Goal: Transaction & Acquisition: Download file/media

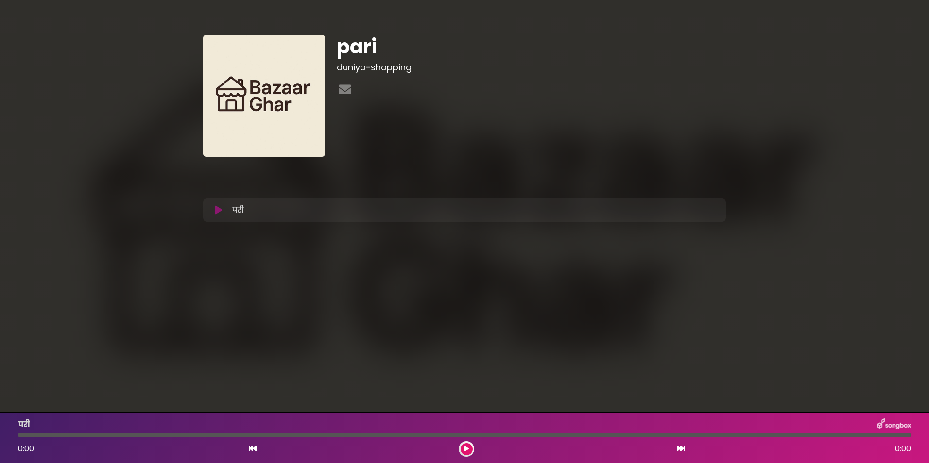
click at [213, 209] on button at bounding box center [218, 210] width 19 height 10
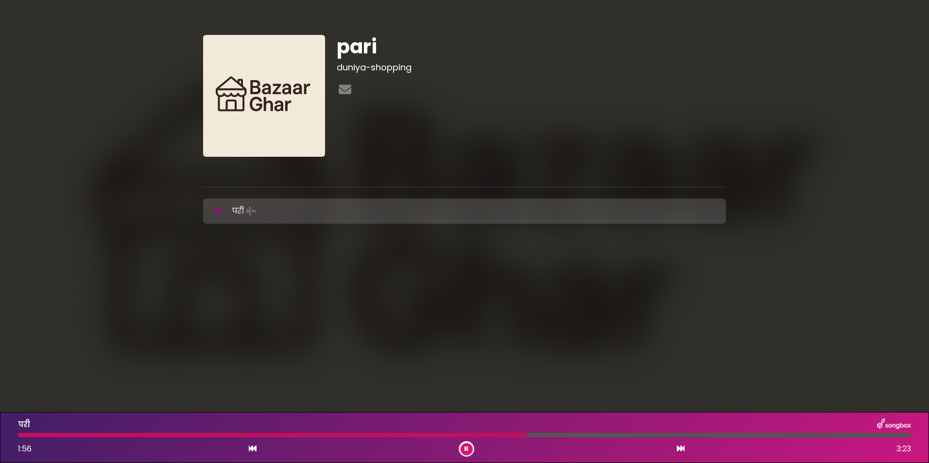
click at [464, 451] on button at bounding box center [467, 450] width 12 height 12
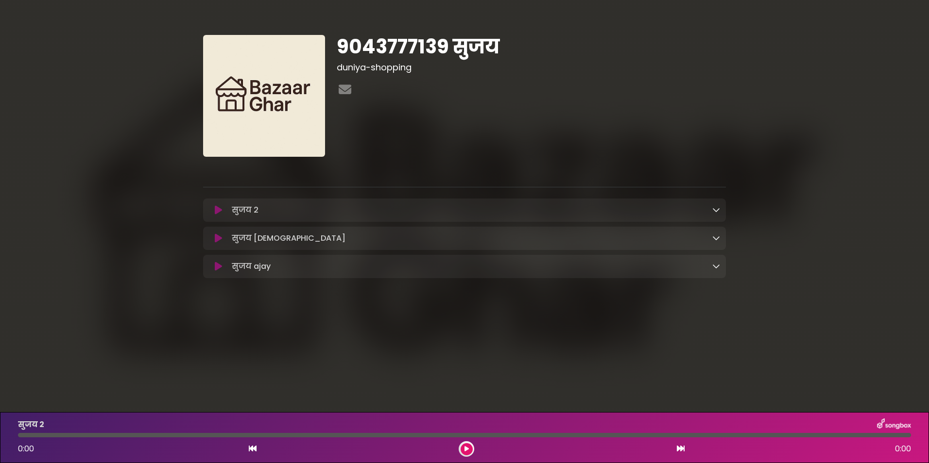
click at [222, 214] on button at bounding box center [218, 210] width 19 height 10
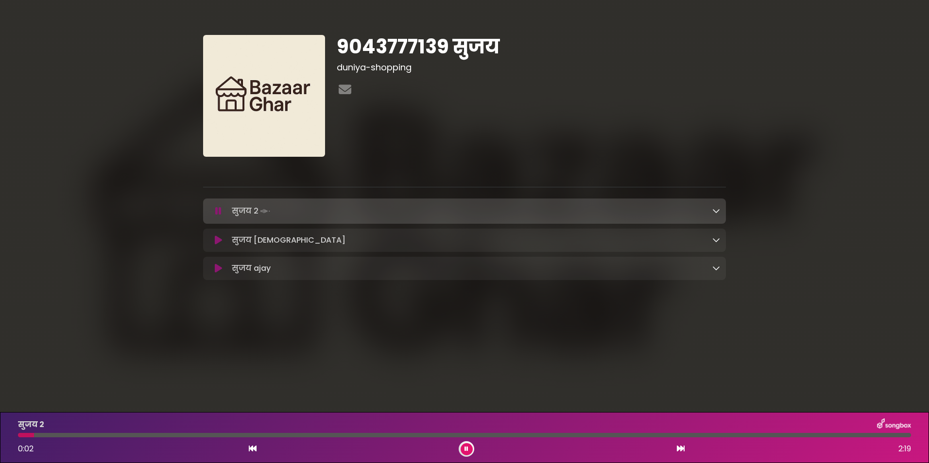
click at [221, 271] on icon at bounding box center [218, 269] width 7 height 10
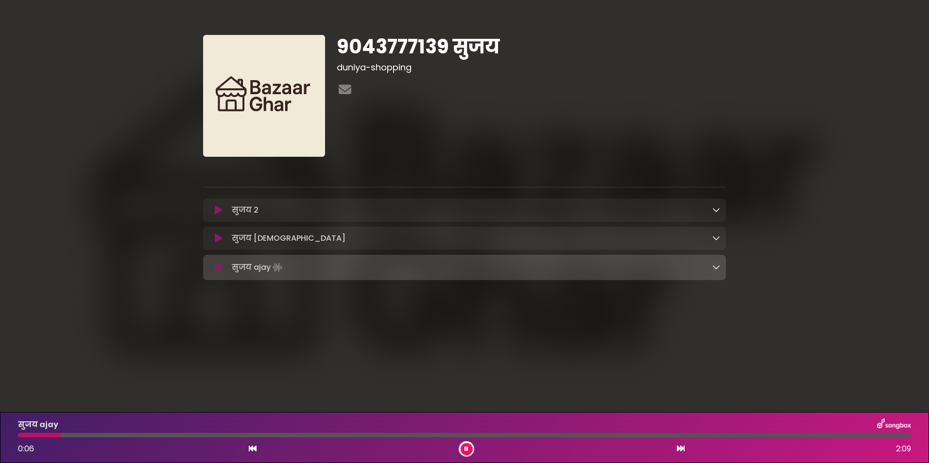
drag, startPoint x: 230, startPoint y: 267, endPoint x: 273, endPoint y: 270, distance: 43.4
click at [273, 270] on div "सुजय ajay Loading Track..." at bounding box center [474, 268] width 492 height 14
click at [718, 265] on icon at bounding box center [716, 267] width 8 height 8
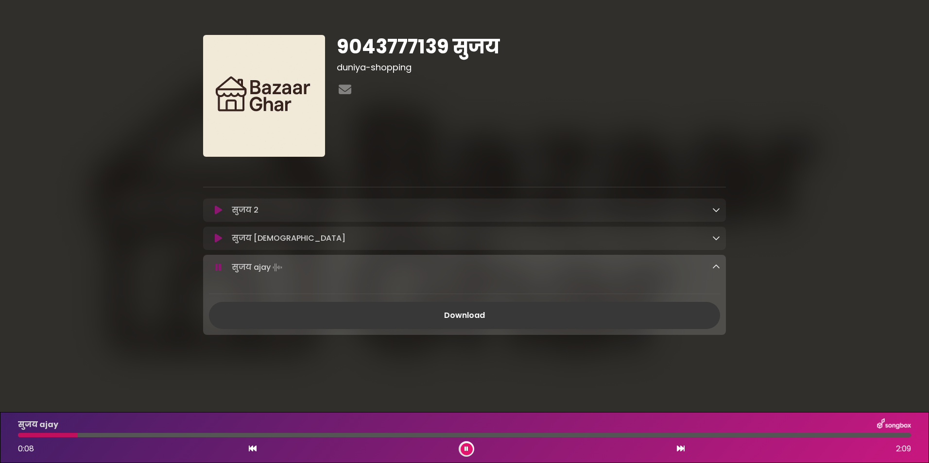
click at [503, 313] on link "Download" at bounding box center [464, 315] width 511 height 27
click at [720, 264] on div "सुजय ajay Loading Track..." at bounding box center [464, 268] width 523 height 14
click at [718, 264] on link at bounding box center [716, 267] width 8 height 11
